Goal: Task Accomplishment & Management: Manage account settings

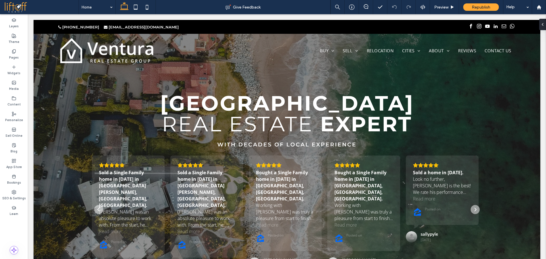
click at [14, 53] on div at bounding box center [273, 129] width 546 height 259
click at [16, 55] on div at bounding box center [273, 129] width 546 height 259
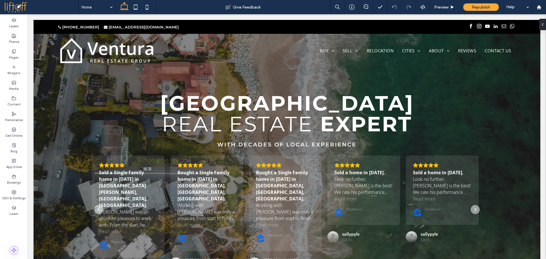
click at [15, 53] on div at bounding box center [273, 129] width 546 height 259
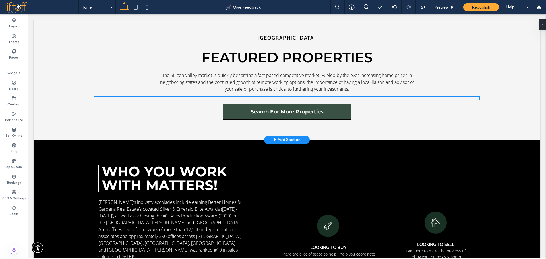
scroll to position [644, 0]
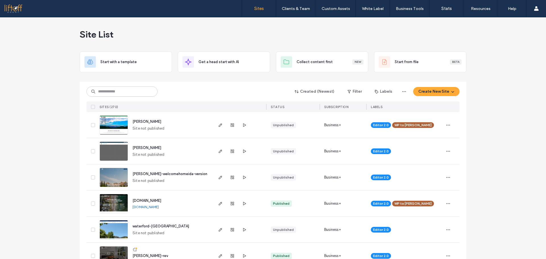
click at [286, 32] on div "Site List" at bounding box center [273, 34] width 387 height 34
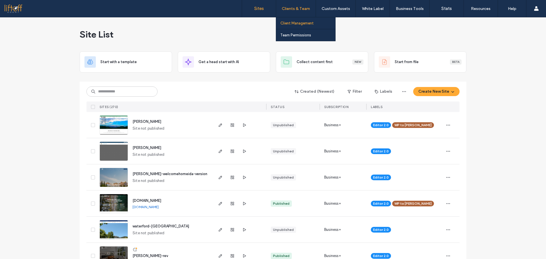
click at [298, 20] on link "Client Management" at bounding box center [308, 23] width 55 height 12
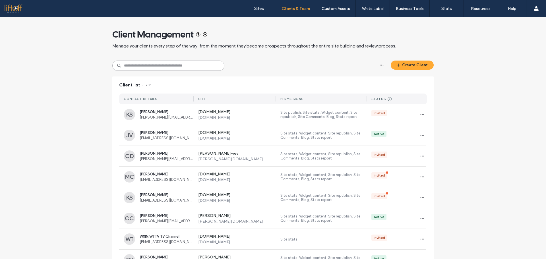
click at [166, 67] on input at bounding box center [168, 66] width 112 height 10
type input "*"
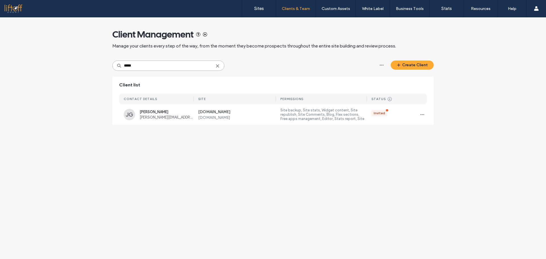
type input "*****"
click at [219, 67] on icon at bounding box center [217, 66] width 5 height 5
type input "*****"
